Goal: Task Accomplishment & Management: Manage account settings

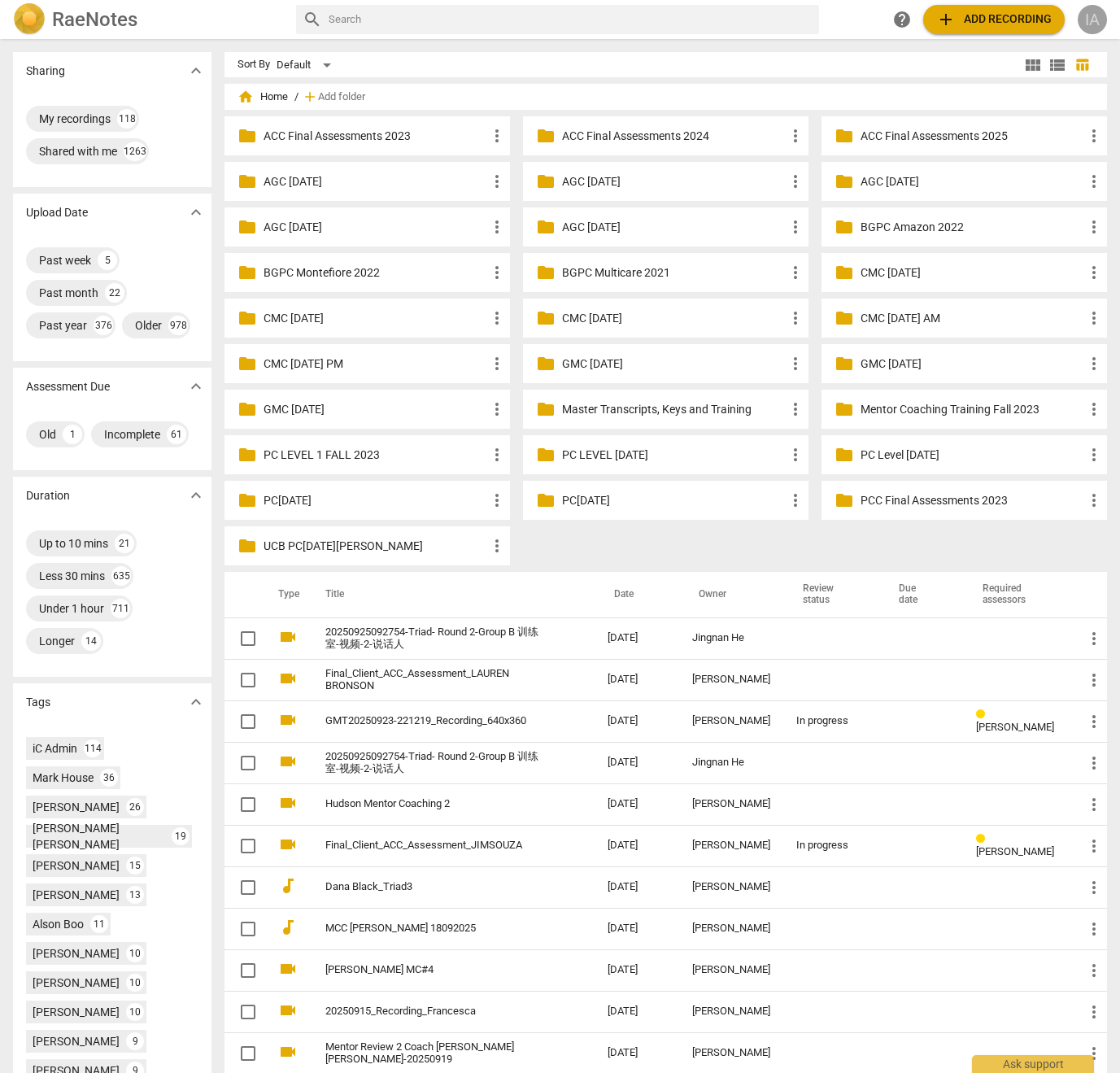
click at [1082, 22] on div "IA" at bounding box center [1092, 19] width 30 height 30
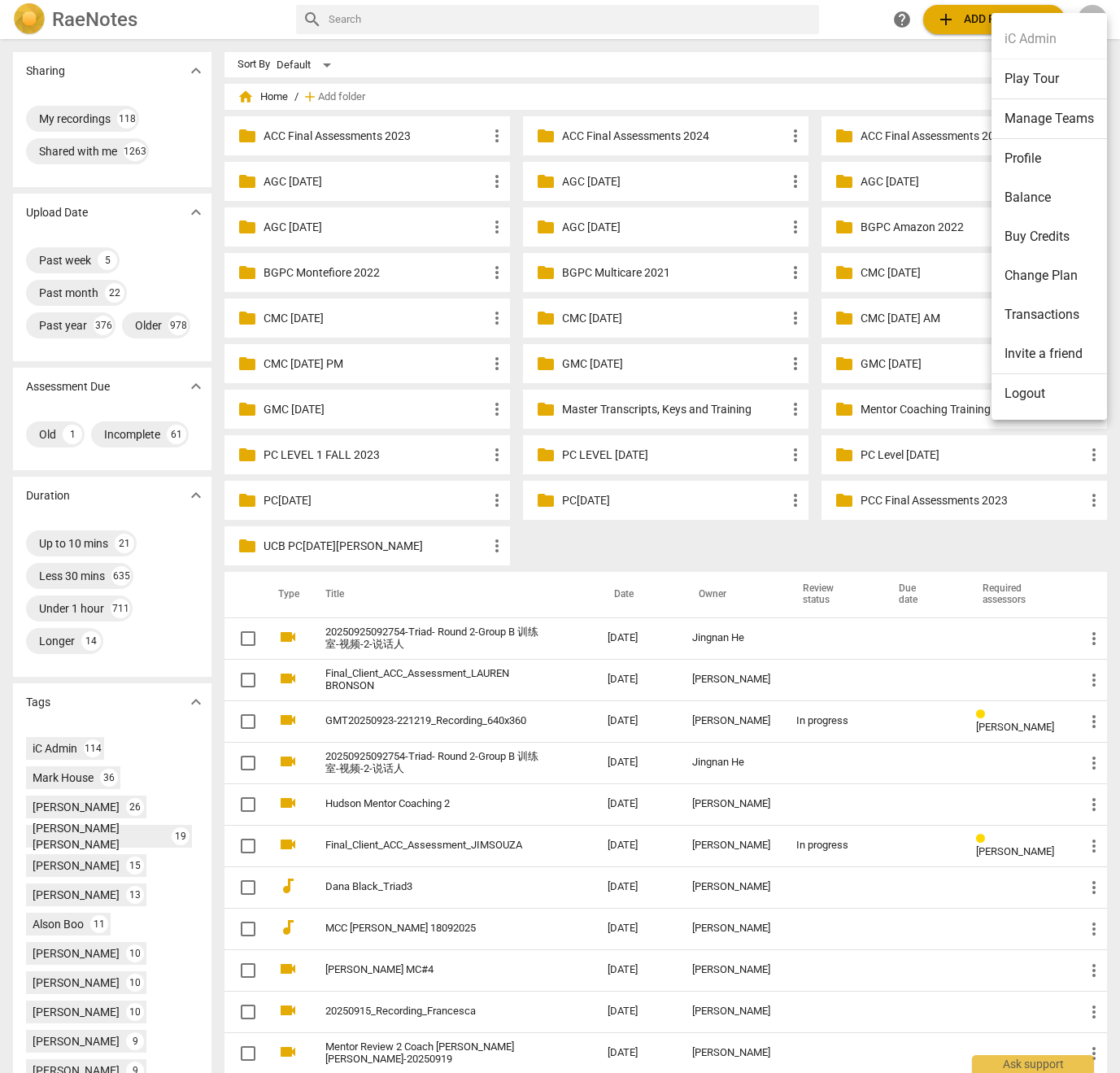
click at [404, 757] on div at bounding box center [560, 536] width 1120 height 1073
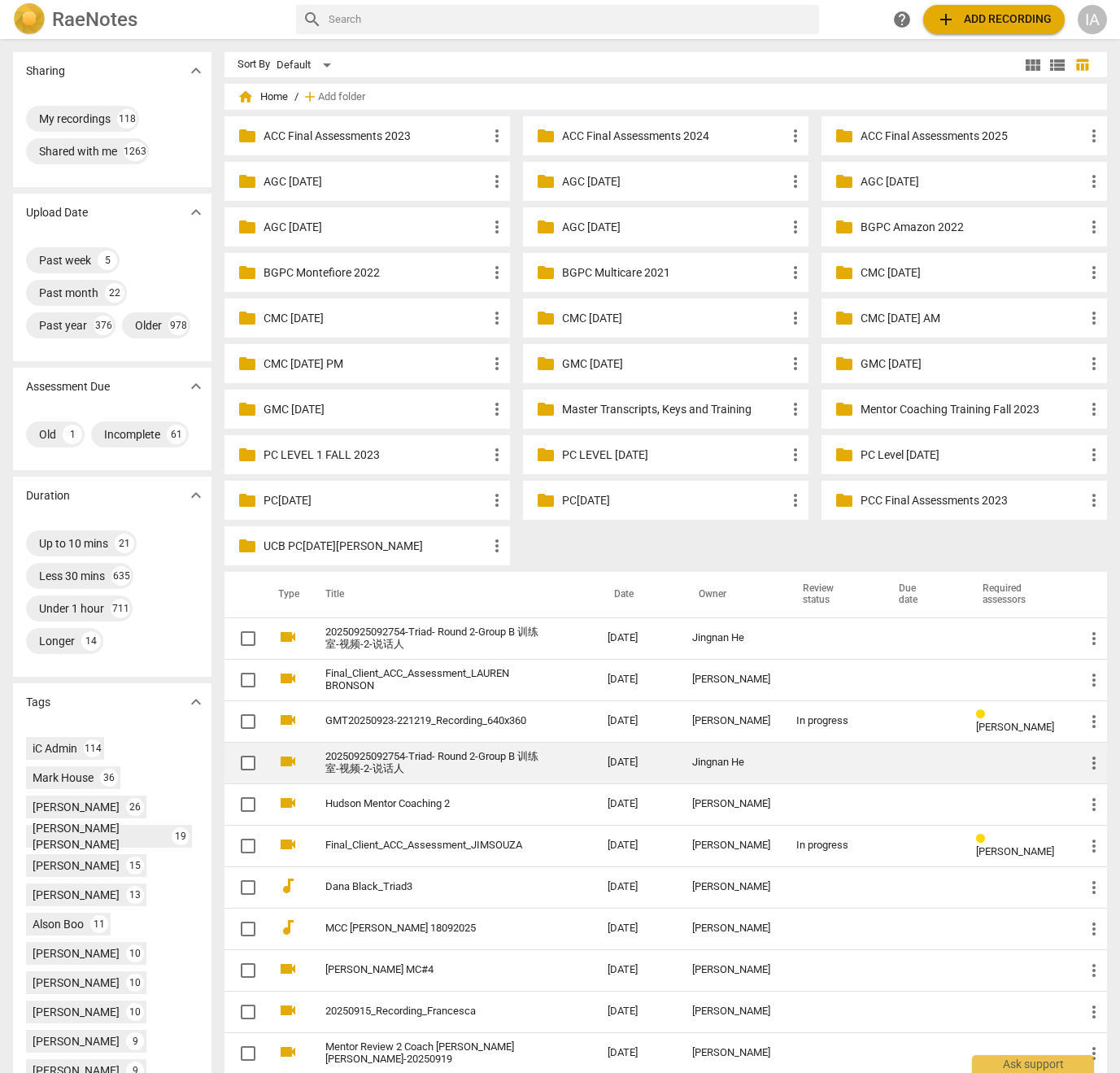
click at [389, 764] on link "20250925092754-Triad- Round 2-Group B 训练室-视频-2-说话人" at bounding box center [437, 762] width 224 height 24
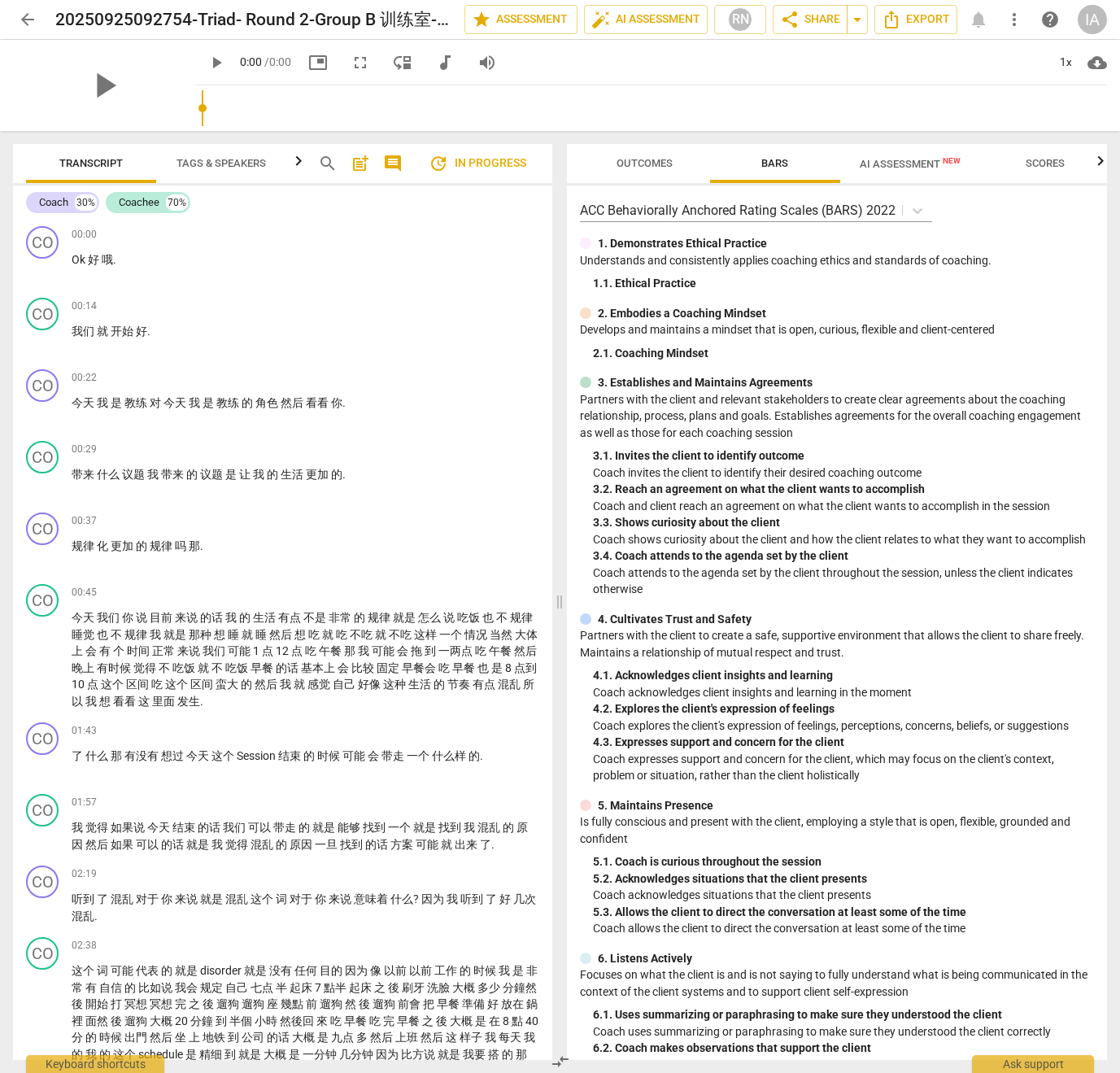
click at [31, 17] on span "arrow_back" at bounding box center [28, 20] width 20 height 20
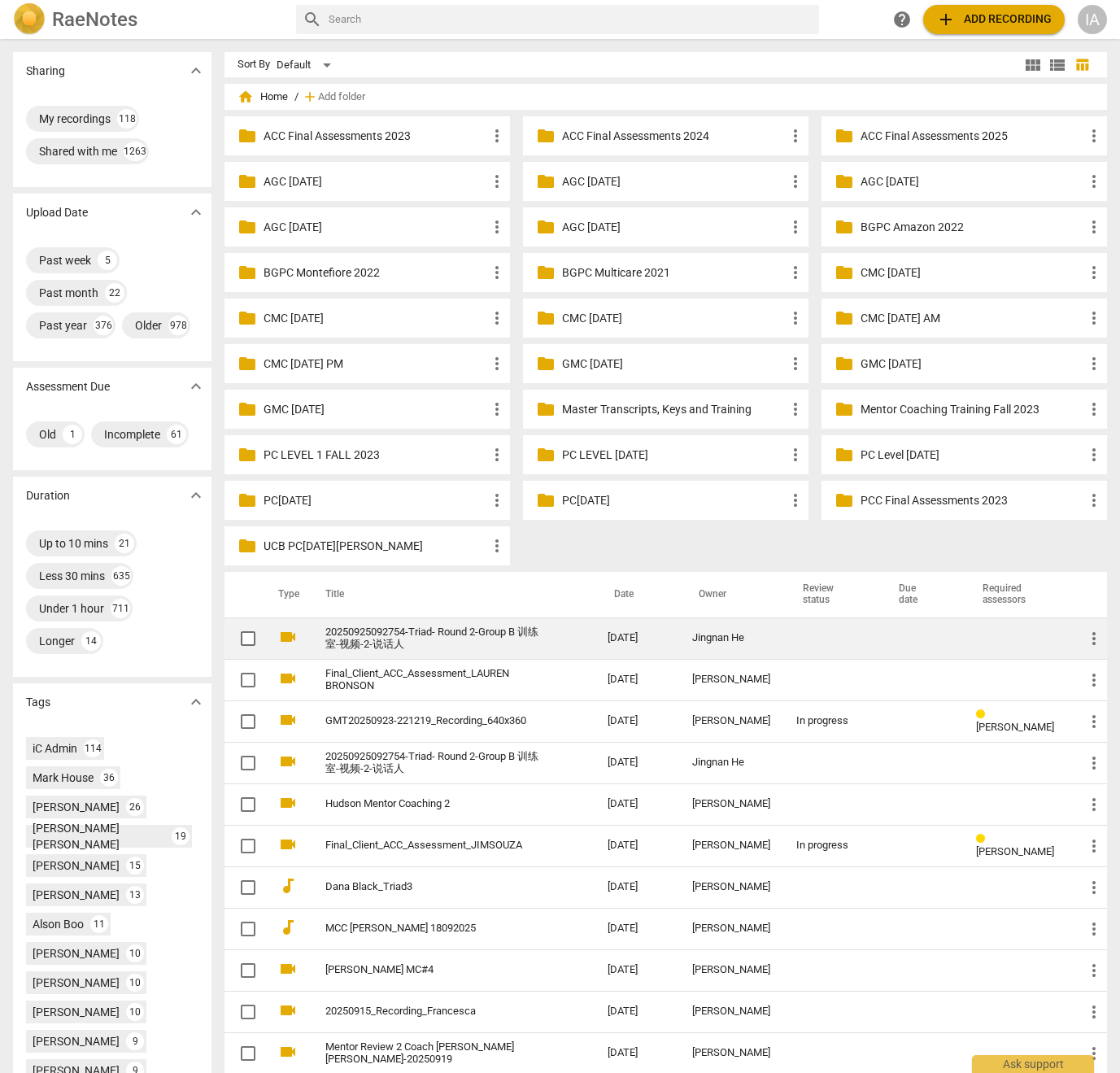
click at [402, 641] on link "20250925092754-Triad- Round 2-Group B 训练室-视频-2-说话人" at bounding box center [437, 638] width 224 height 24
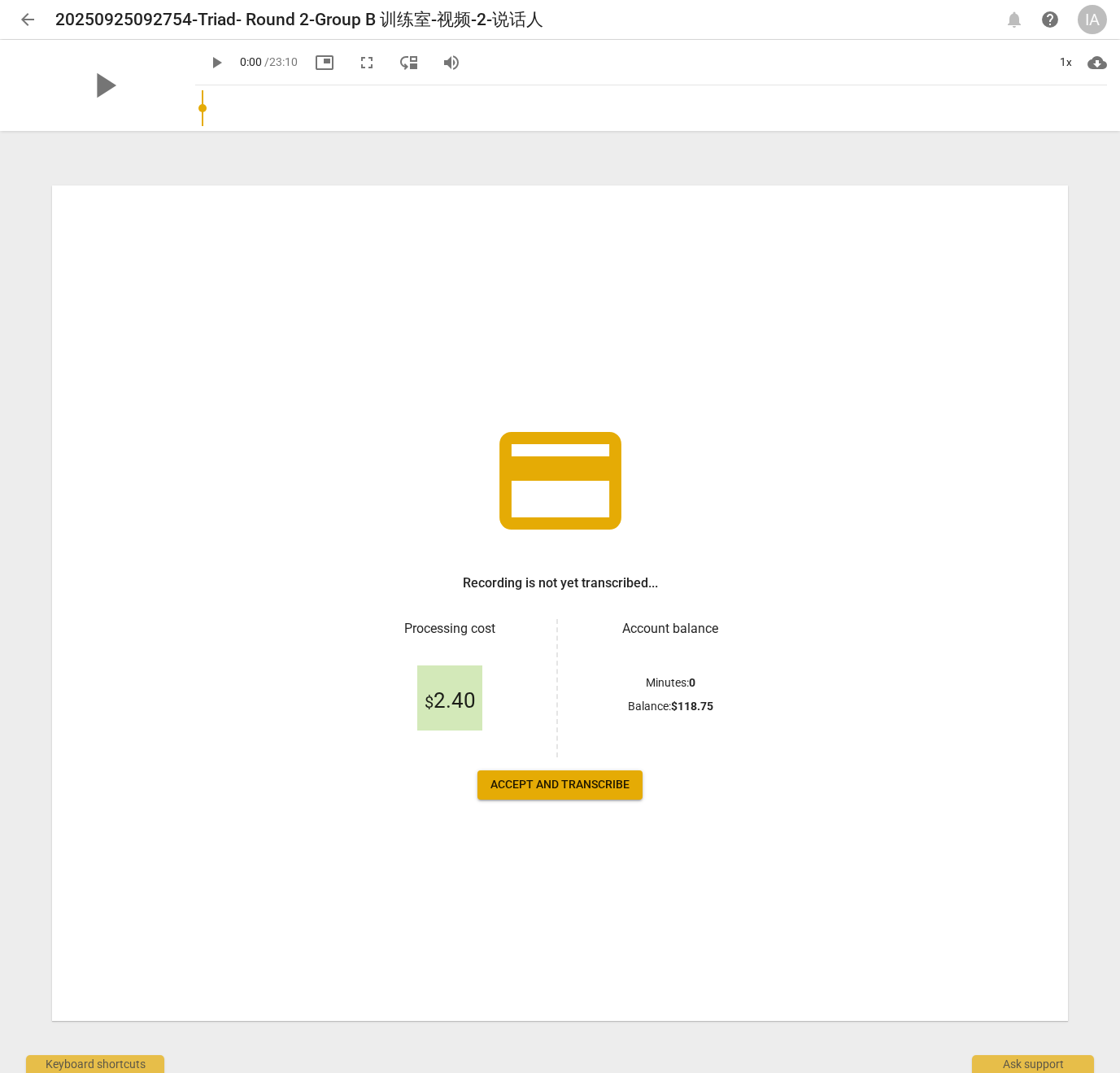
click at [32, 23] on span "arrow_back" at bounding box center [28, 20] width 20 height 20
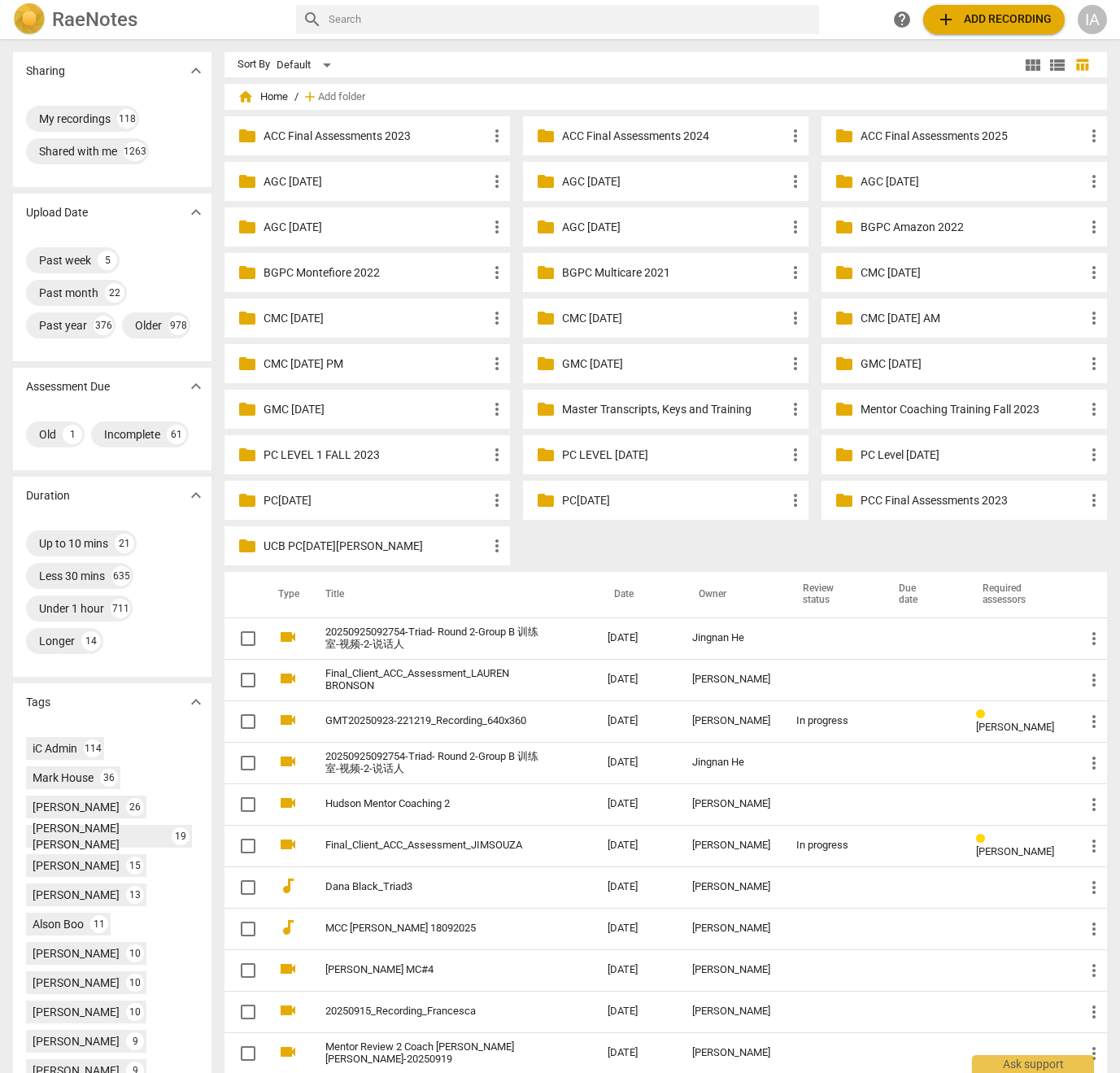
click at [1093, 25] on div "IA" at bounding box center [1092, 19] width 30 height 30
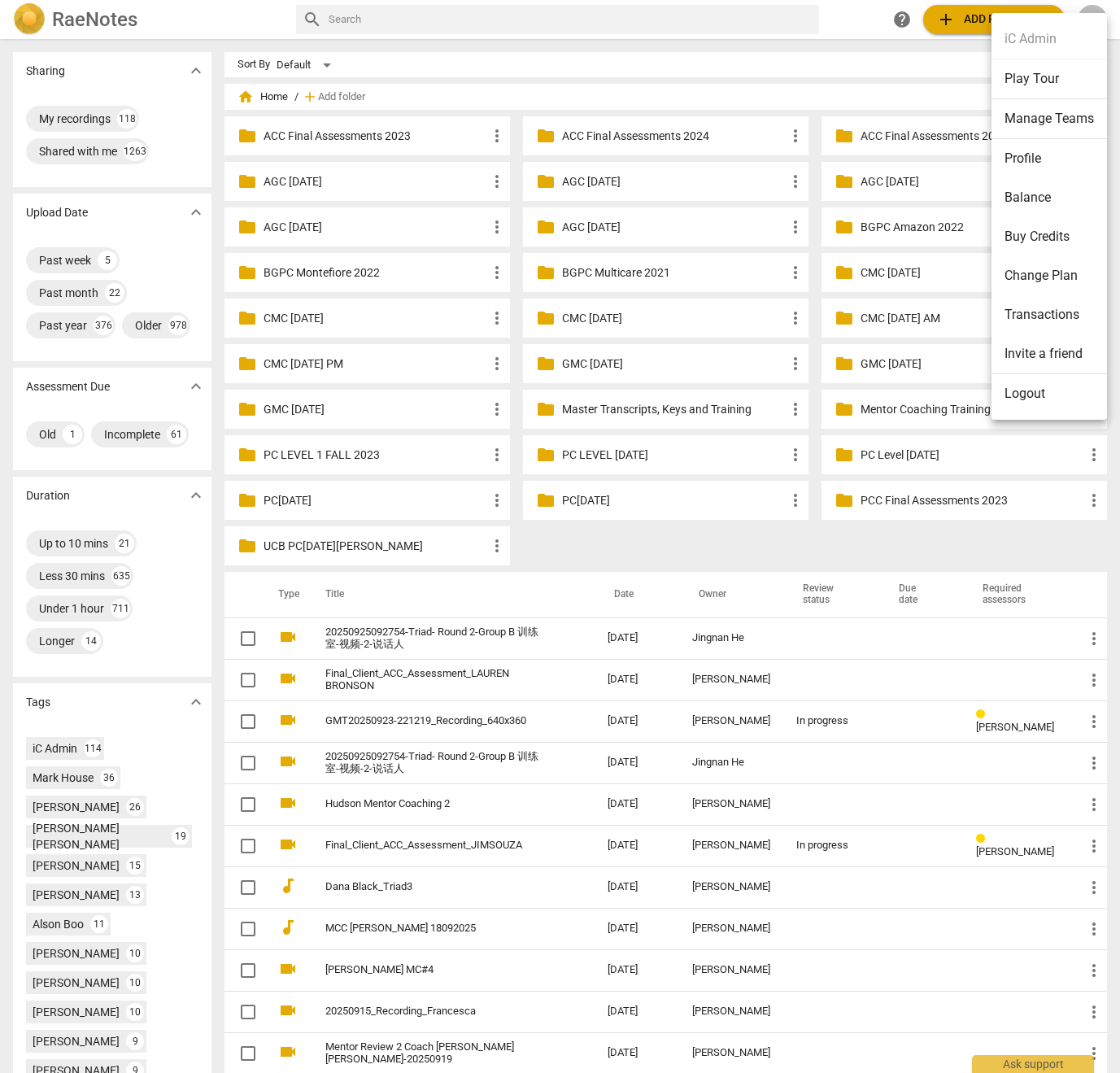
click at [1032, 203] on li "Balance" at bounding box center [1050, 197] width 115 height 39
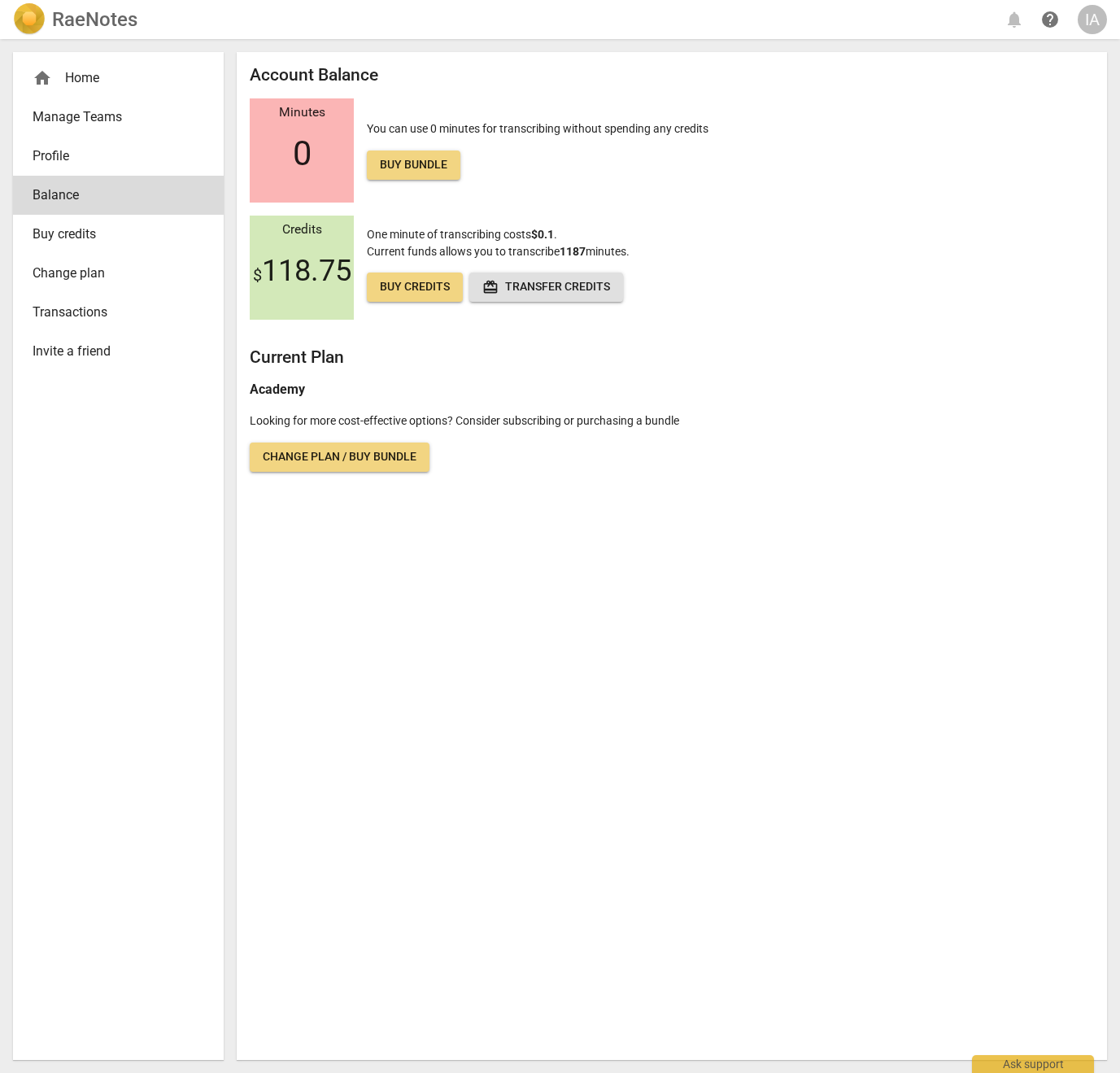
click at [78, 24] on h2 "RaeNotes" at bounding box center [95, 19] width 86 height 23
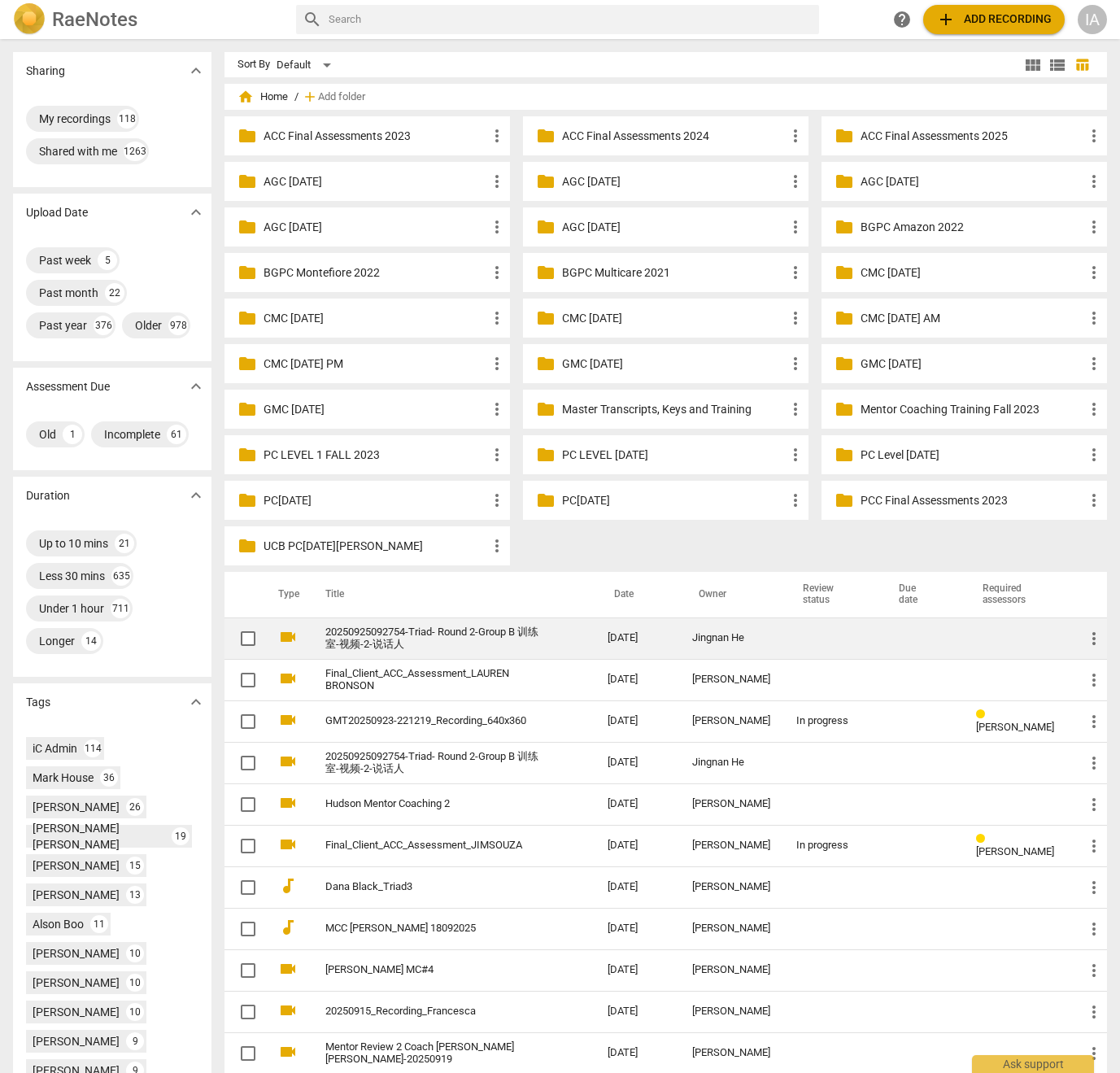
click at [491, 629] on link "20250925092754-Triad- Round 2-Group B 训练室-视频-2-说话人" at bounding box center [437, 638] width 224 height 24
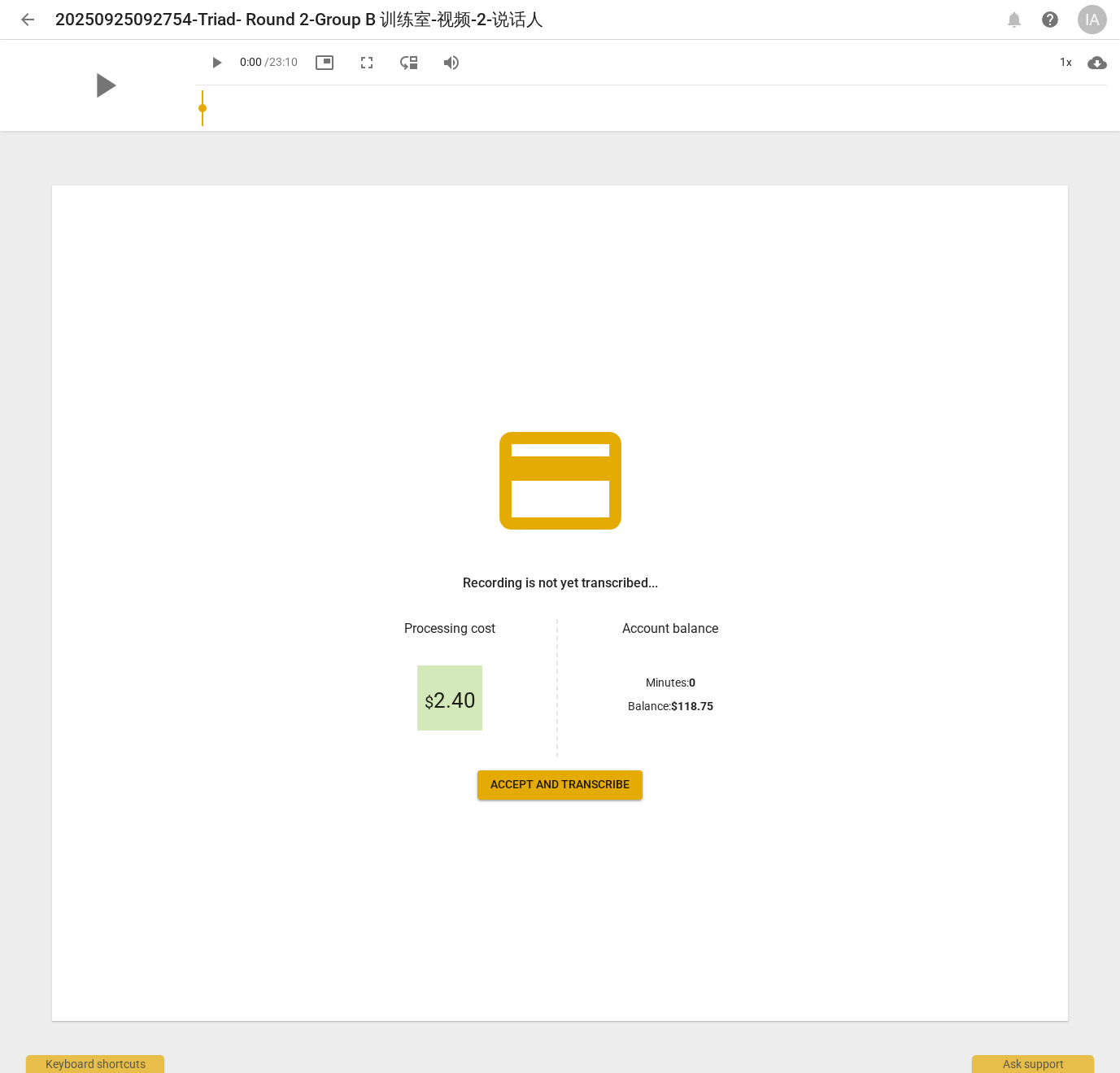
click at [28, 17] on span "arrow_back" at bounding box center [28, 20] width 20 height 20
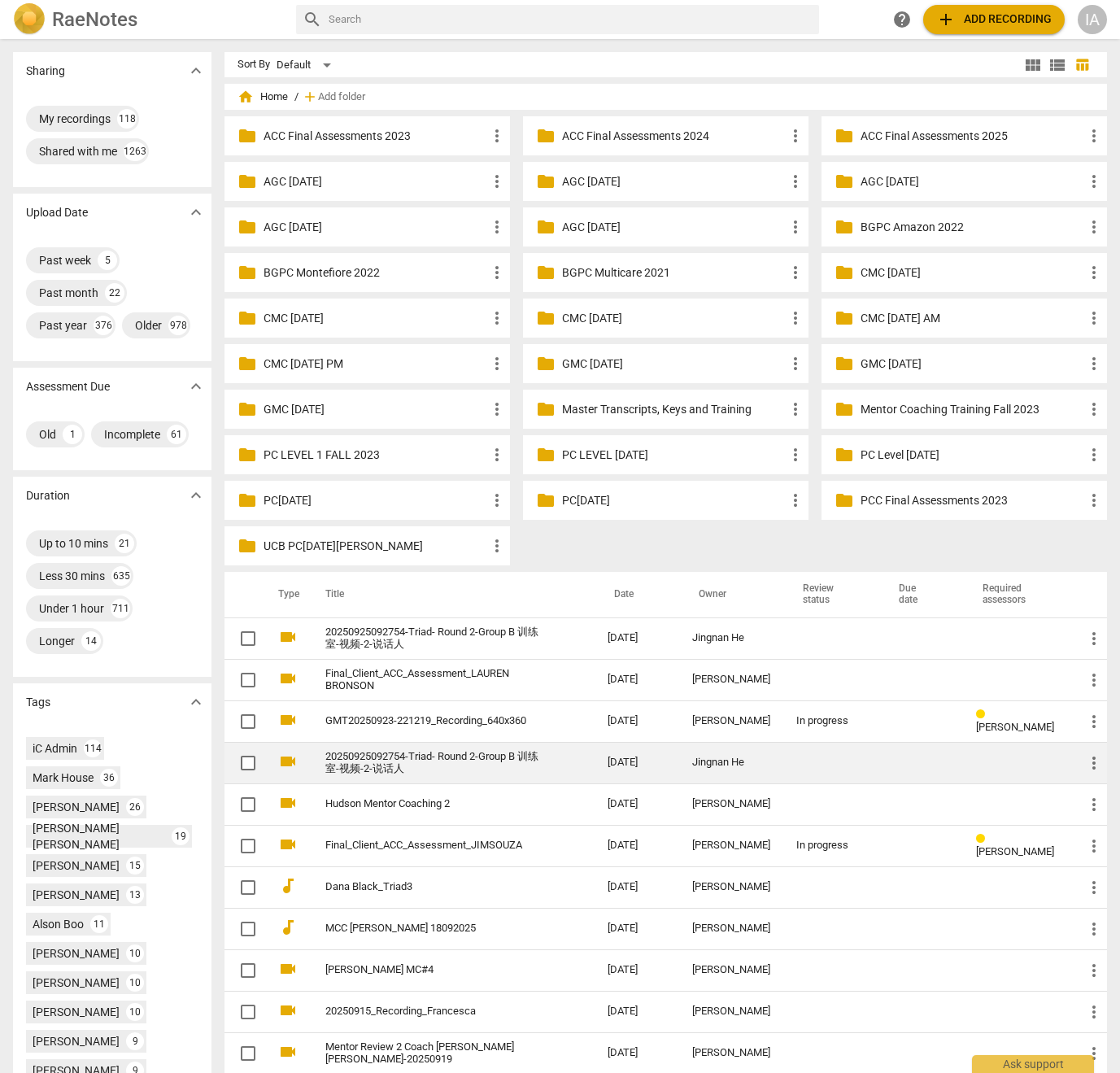
click at [438, 760] on link "20250925092754-Triad- Round 2-Group B 训练室-视频-2-说话人" at bounding box center [437, 762] width 224 height 24
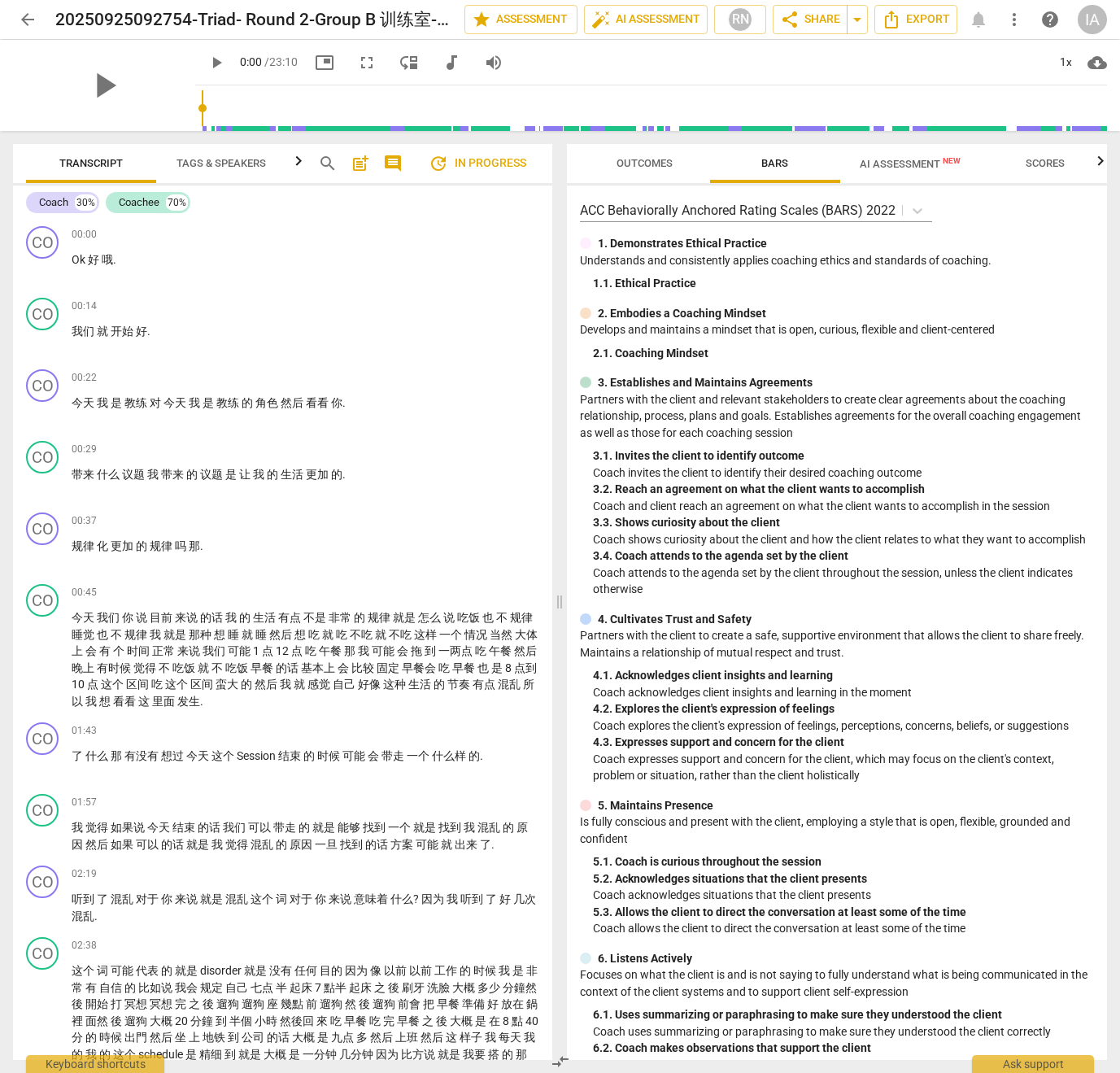
click at [172, 166] on span "Tags & Speakers" at bounding box center [221, 164] width 129 height 22
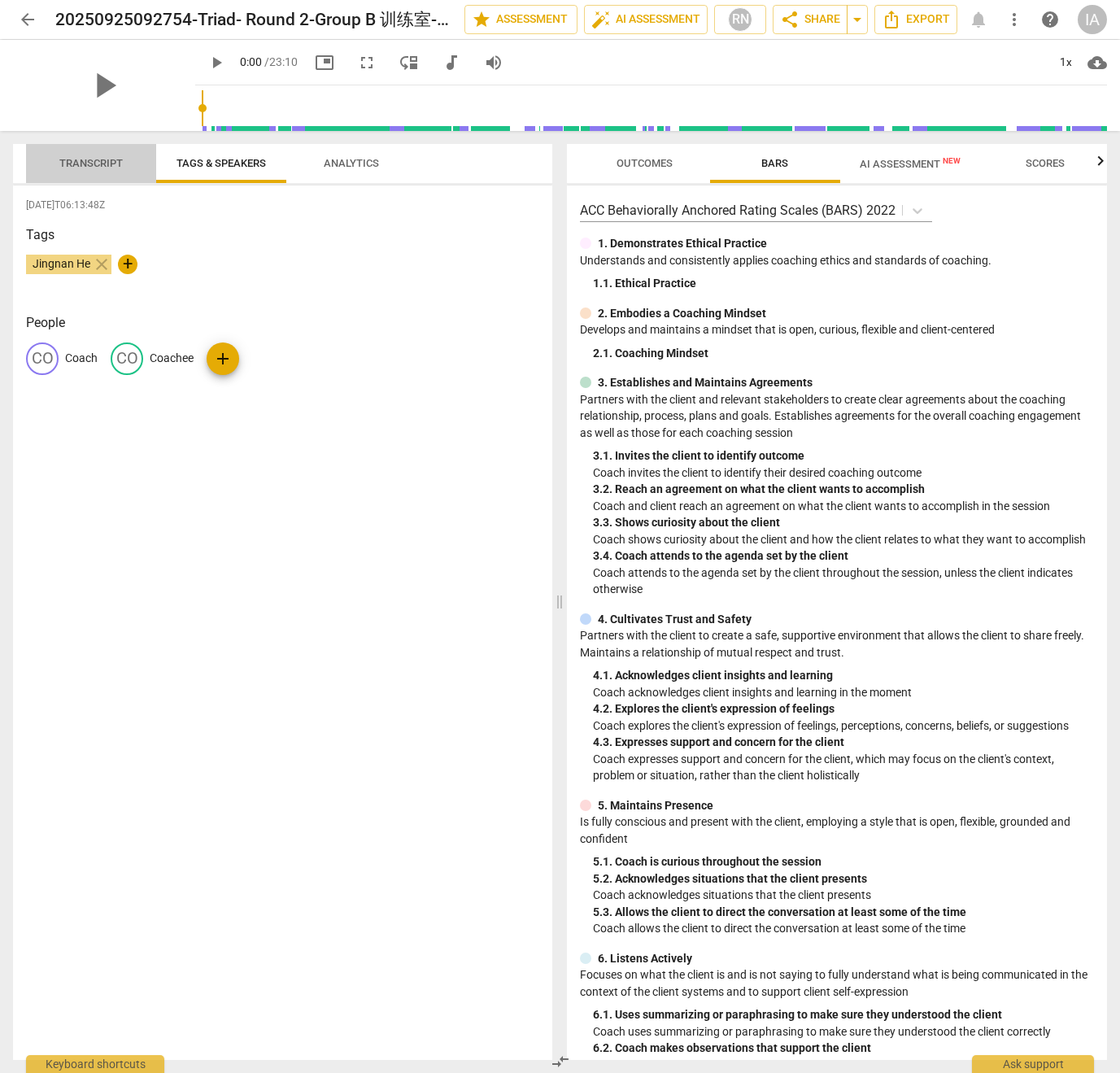
click at [83, 168] on span "Transcript" at bounding box center [91, 163] width 63 height 13
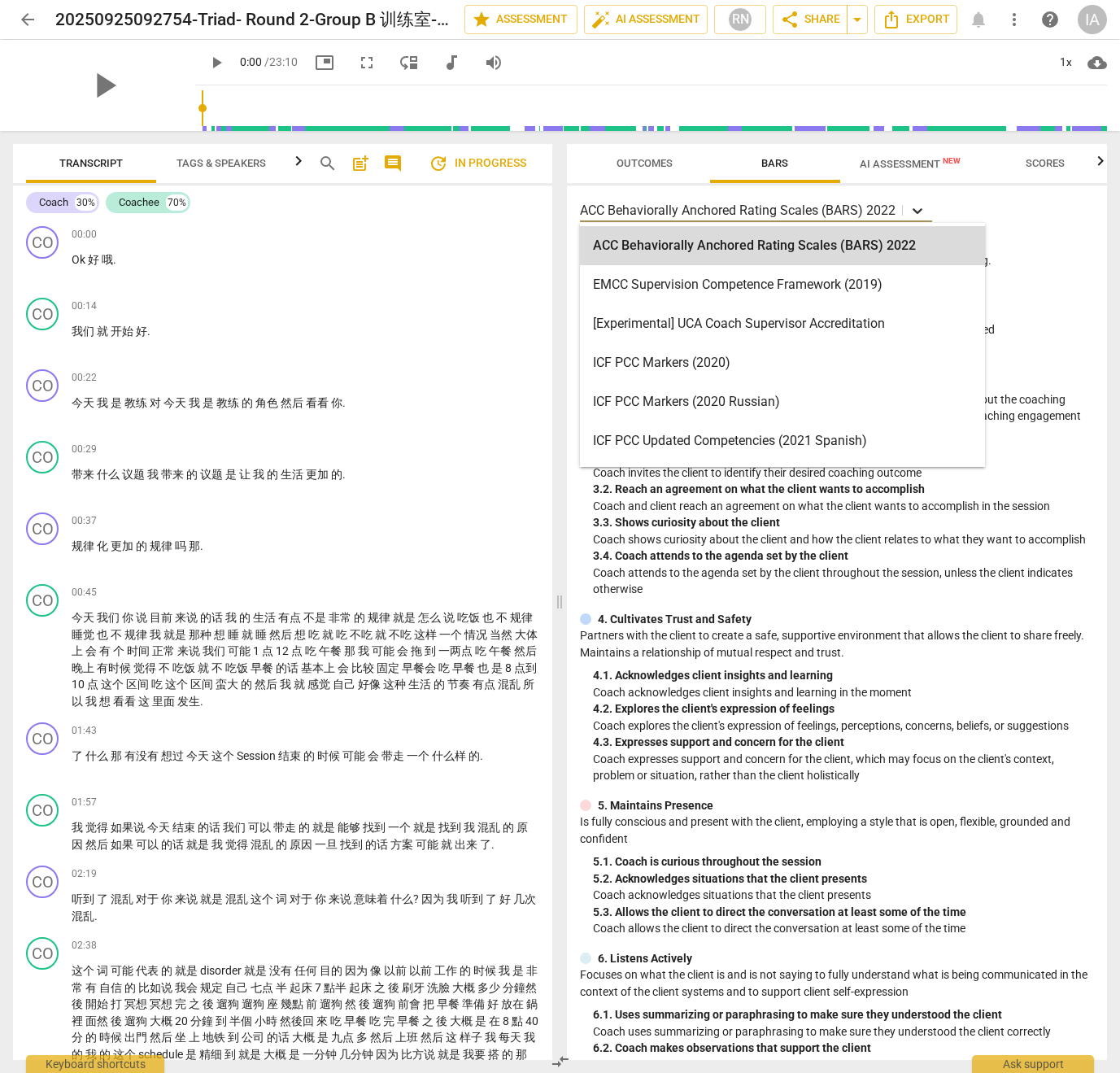
click at [928, 211] on div at bounding box center [917, 211] width 30 height 23
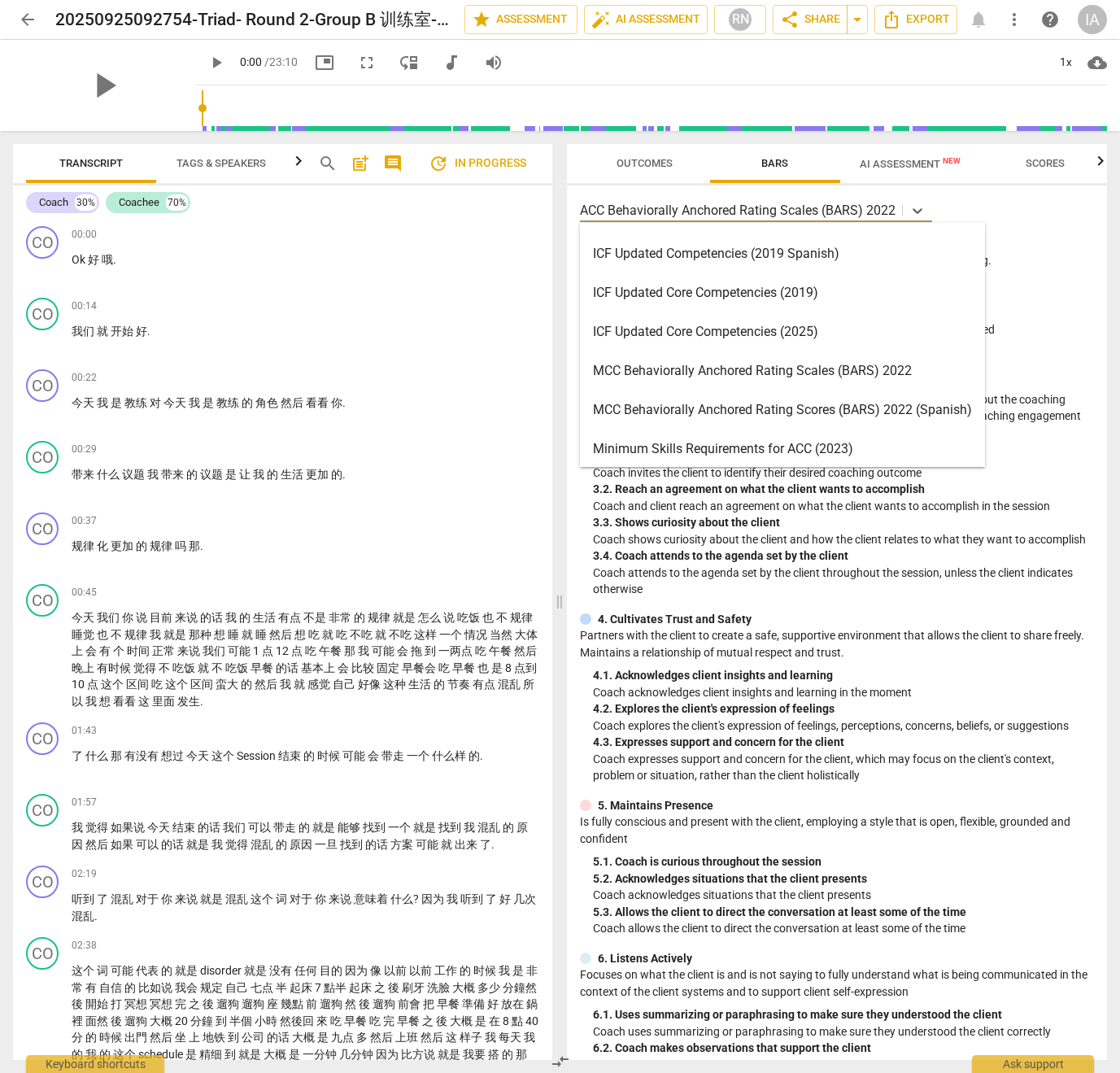
scroll to position [317, 0]
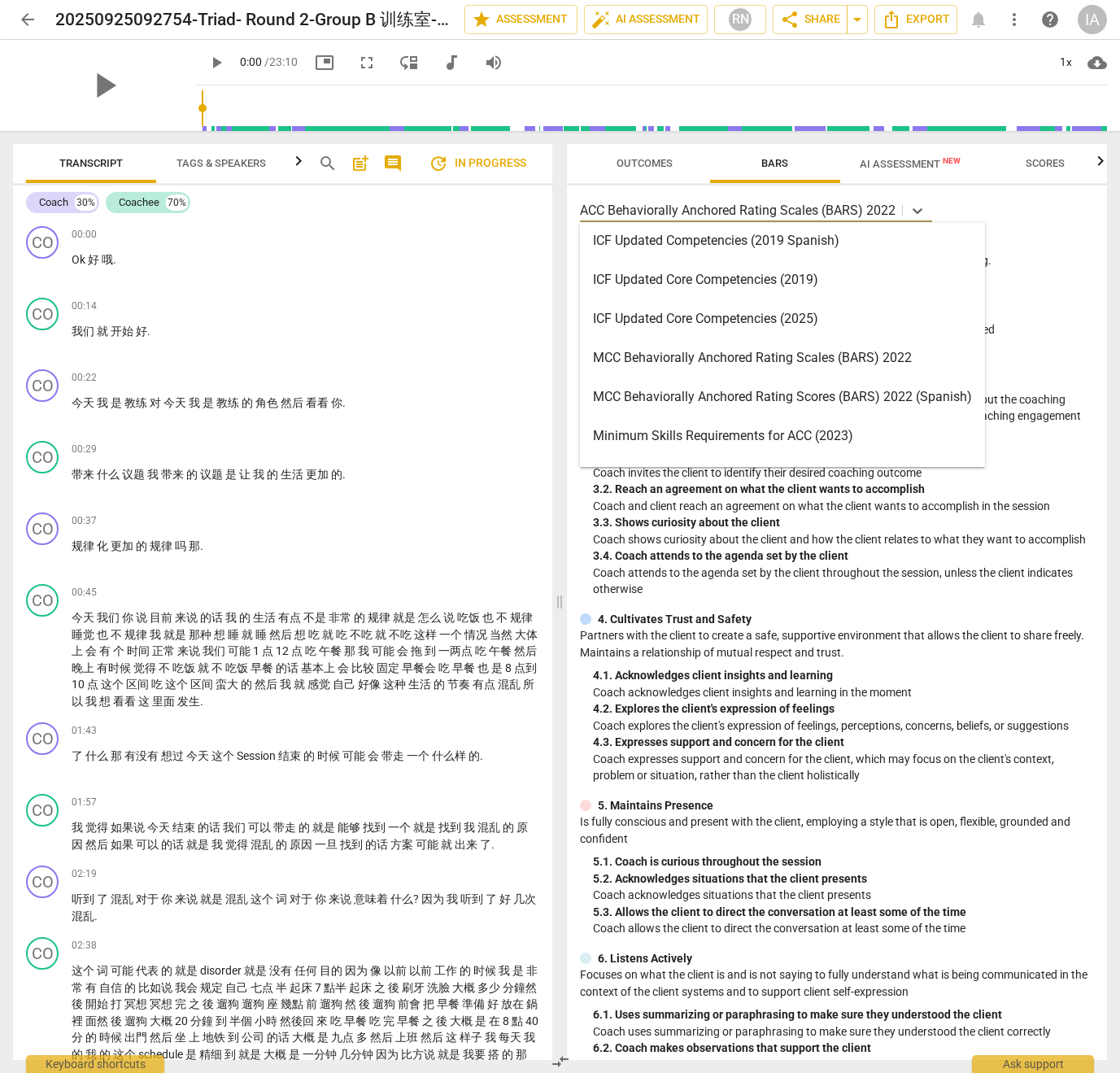
click at [773, 321] on div "ICF Updated Core Competencies (2025)" at bounding box center [782, 319] width 405 height 39
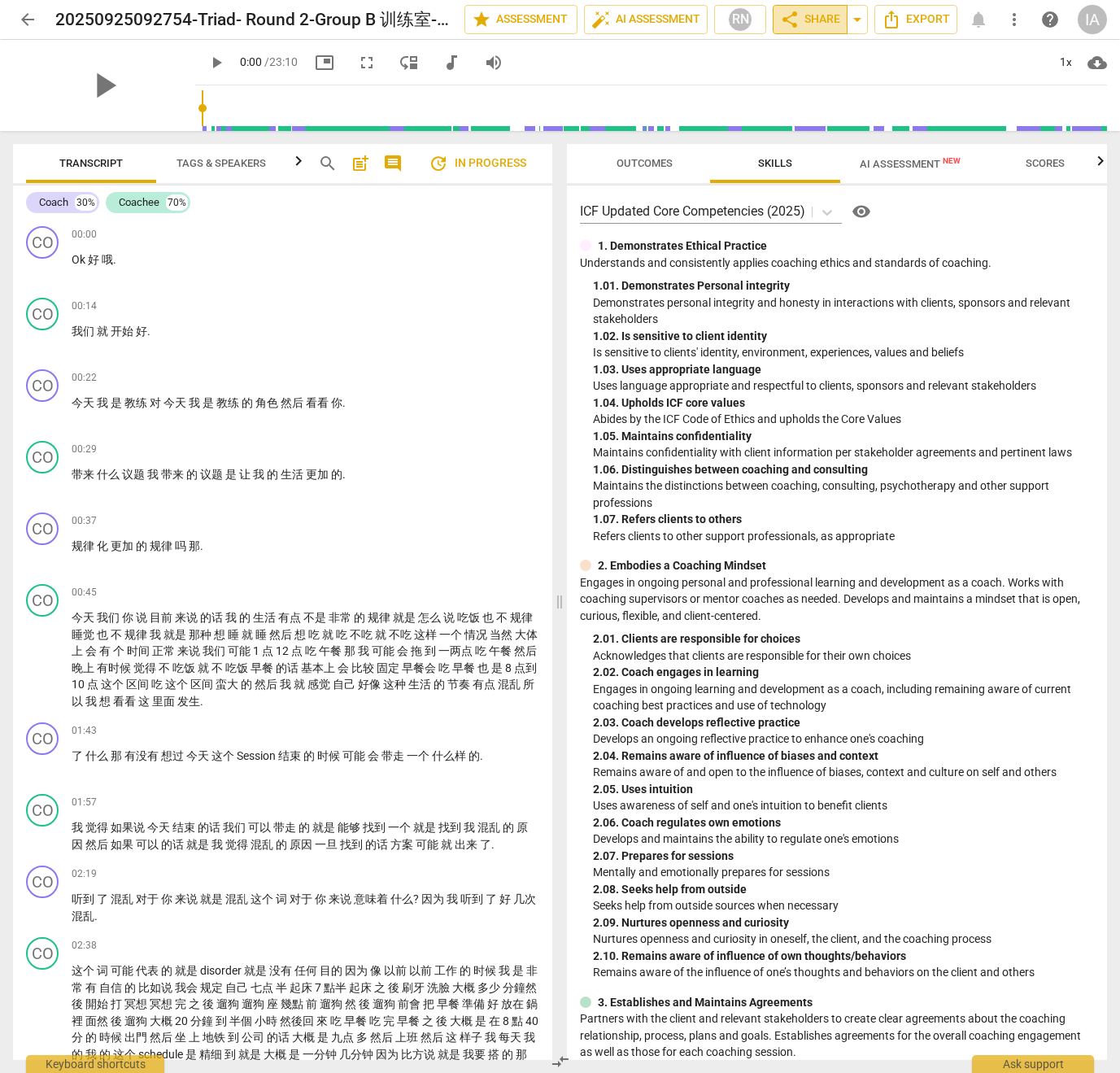
click at [792, 20] on span "share" at bounding box center [790, 20] width 20 height 20
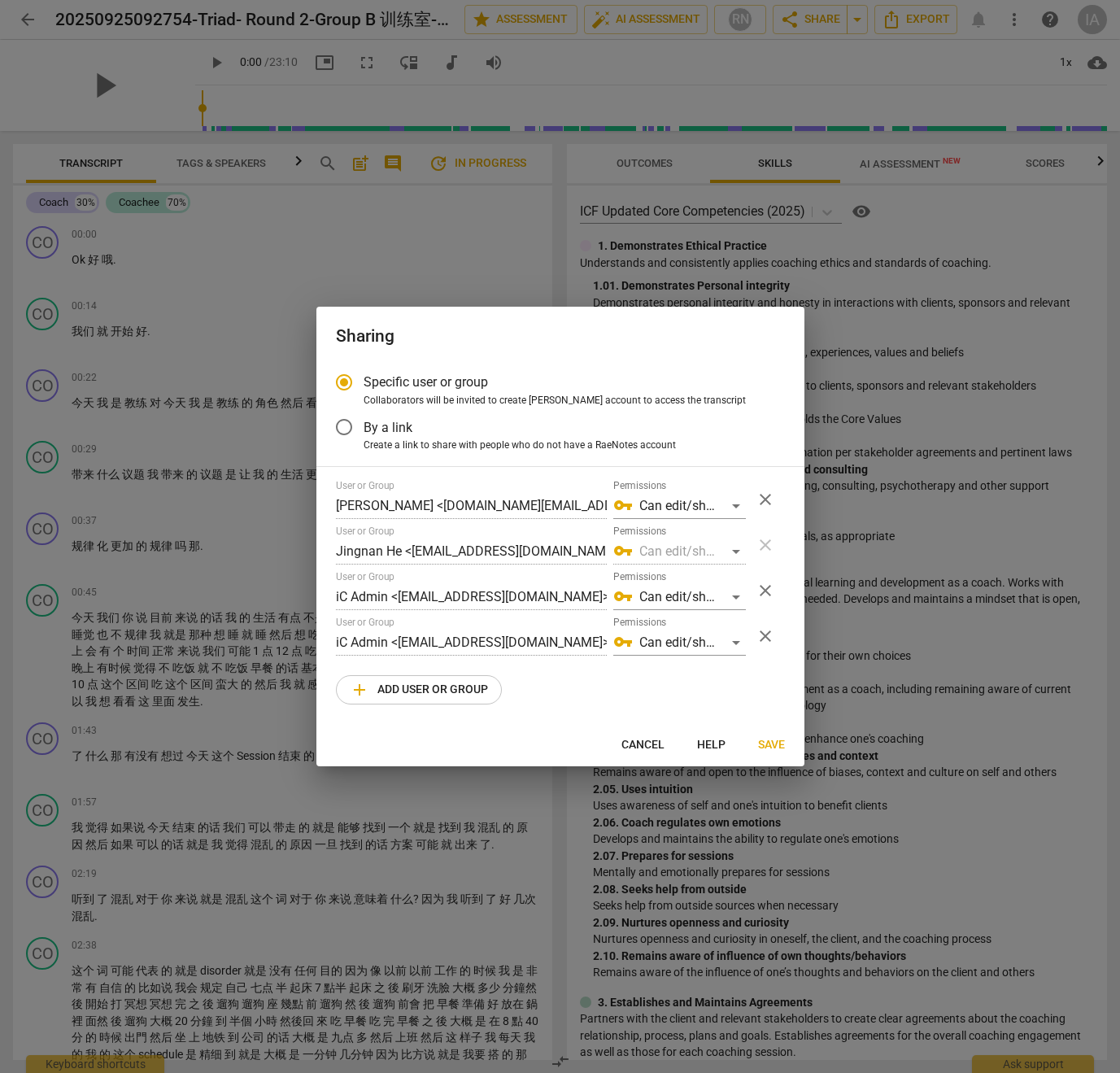
click at [655, 743] on span "Cancel" at bounding box center [643, 745] width 43 height 16
radio input "false"
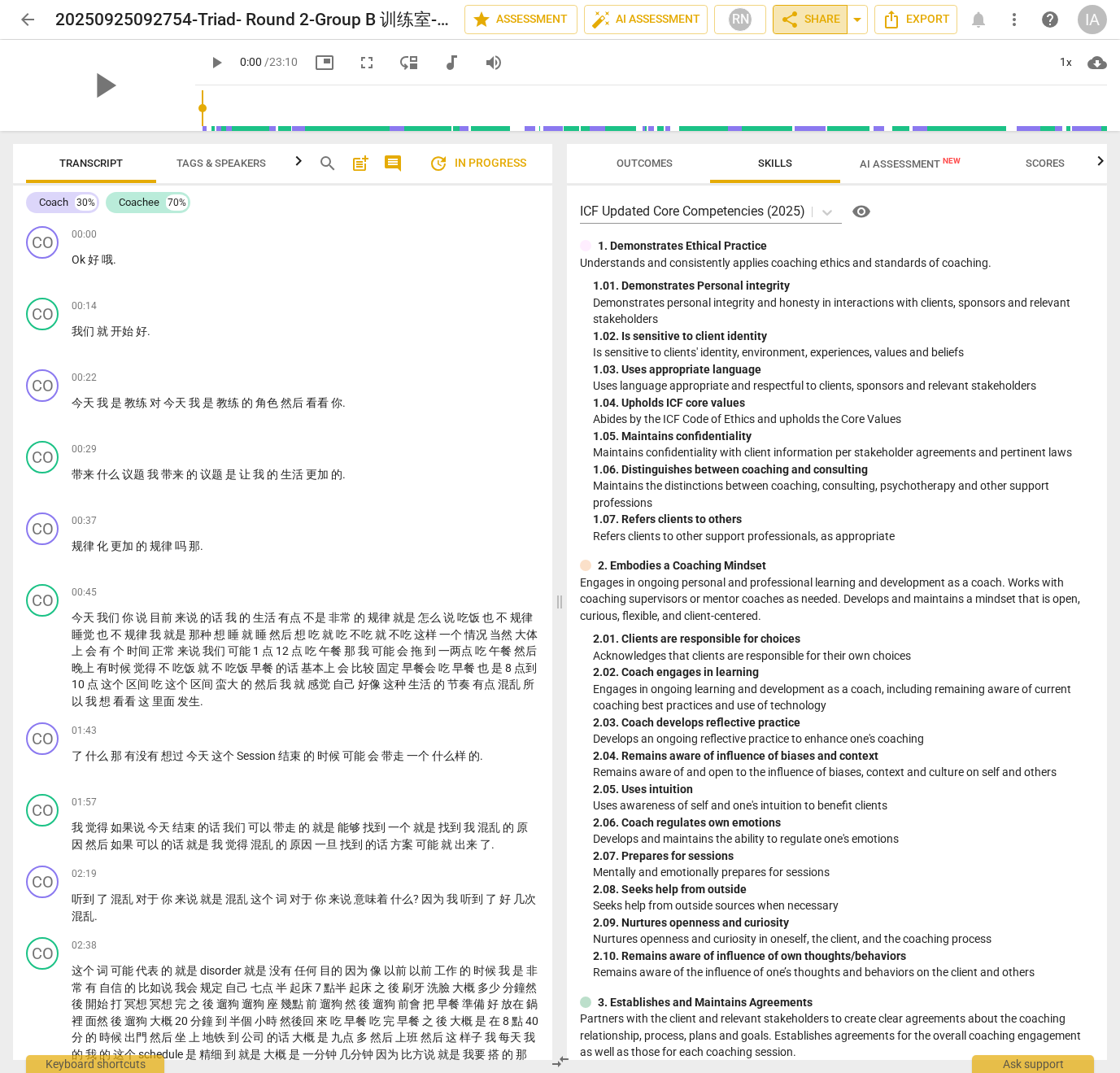
click at [797, 23] on span "share" at bounding box center [790, 20] width 20 height 20
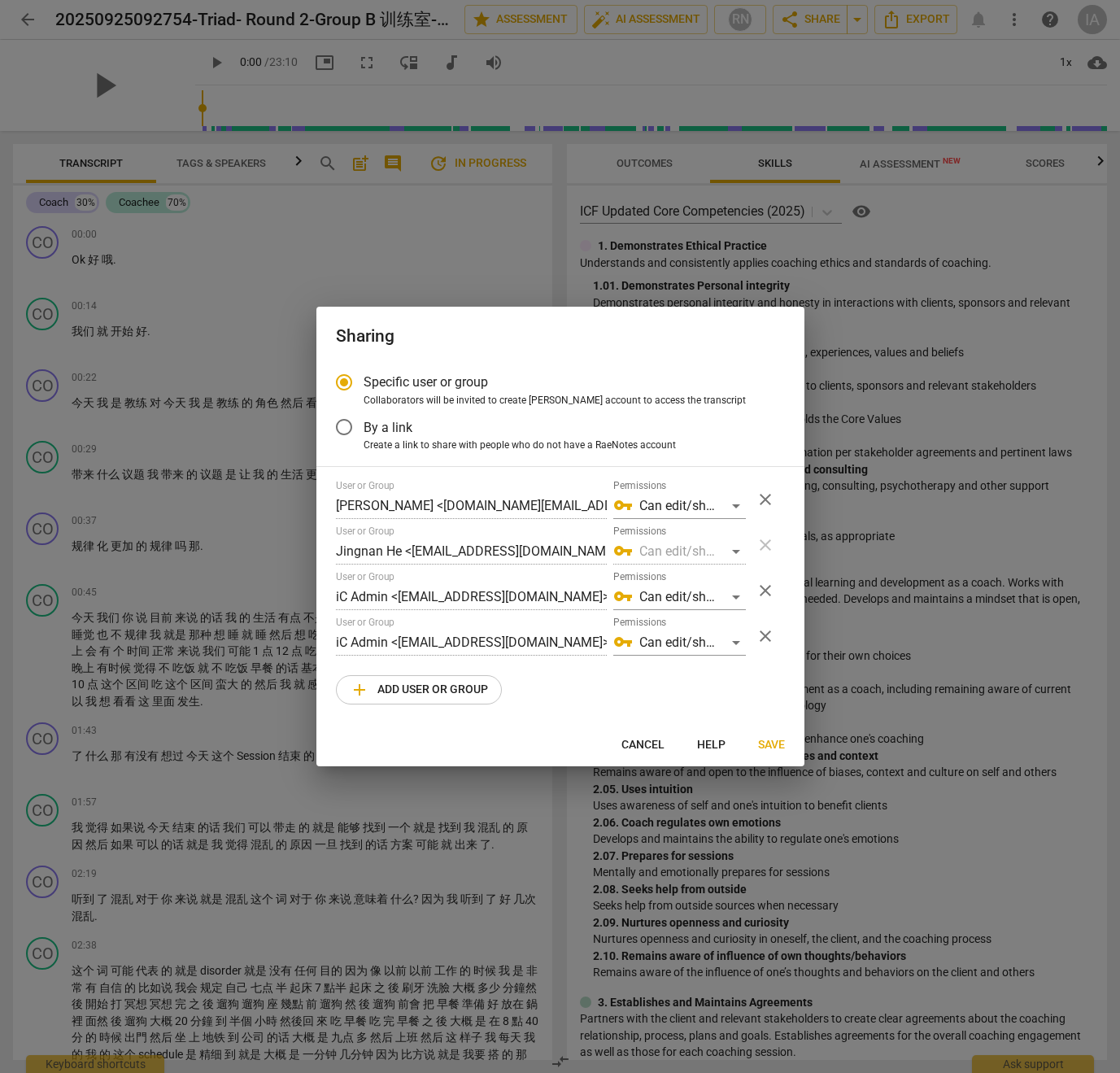
click at [633, 746] on span "Cancel" at bounding box center [643, 745] width 43 height 16
radio input "false"
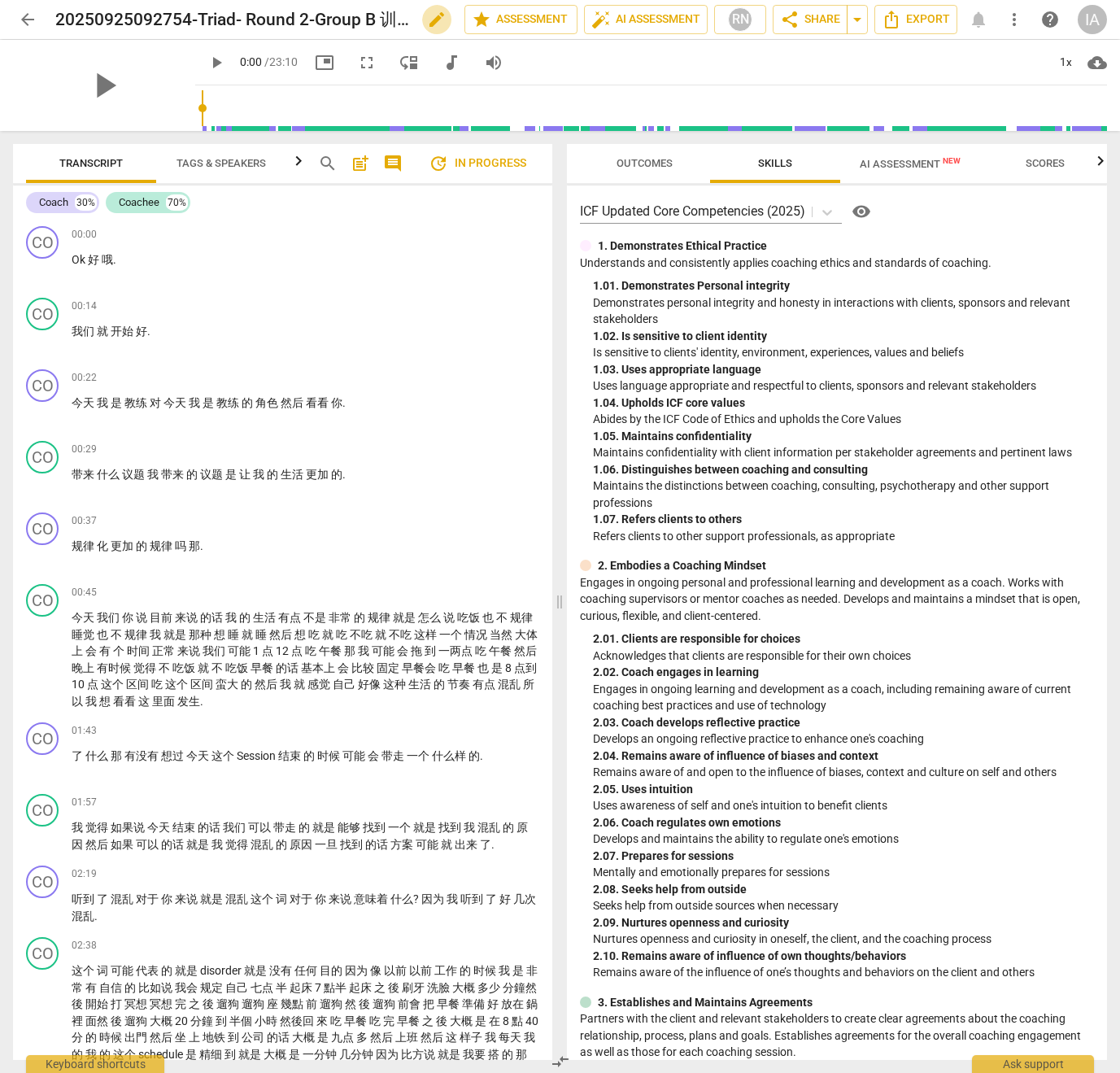
click at [427, 23] on span "edit" at bounding box center [437, 20] width 20 height 20
click at [352, 12] on input "20250925092754-Triad- Round 2-Group B 训练室-视频-2-说话人" at bounding box center [223, 20] width 338 height 31
